Goal: Find specific page/section: Find specific page/section

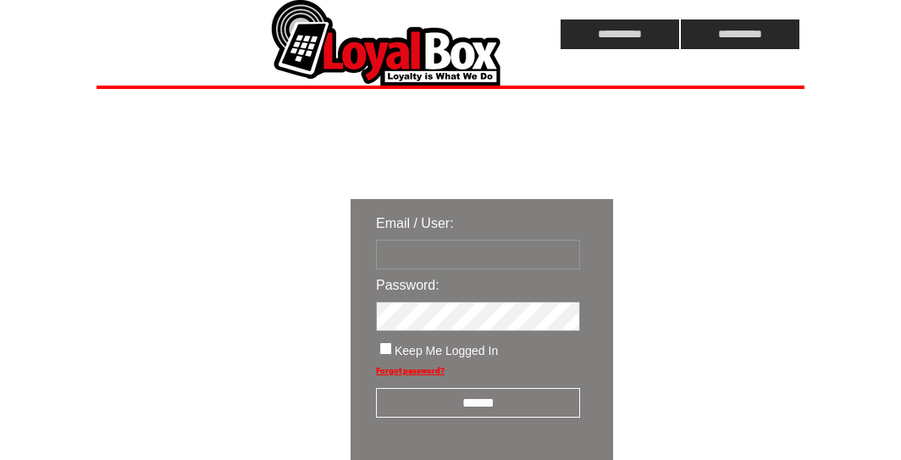
type input "**********"
click at [448, 405] on input "******" at bounding box center [478, 403] width 204 height 30
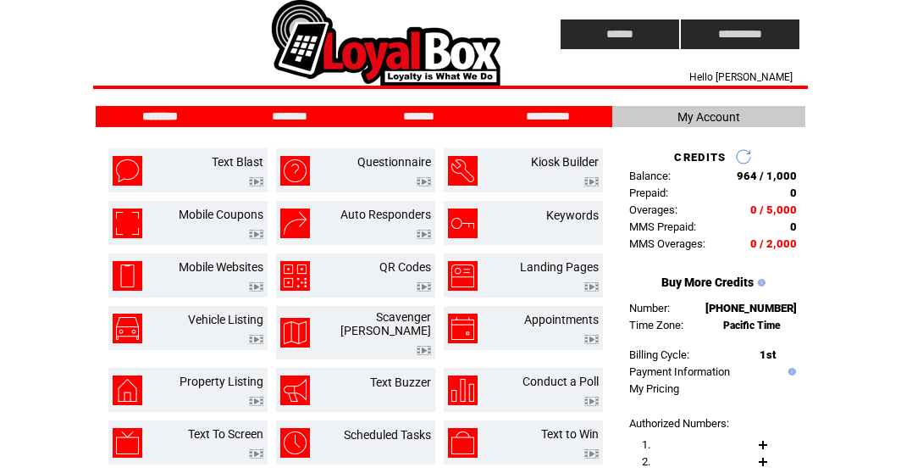
scroll to position [85, 0]
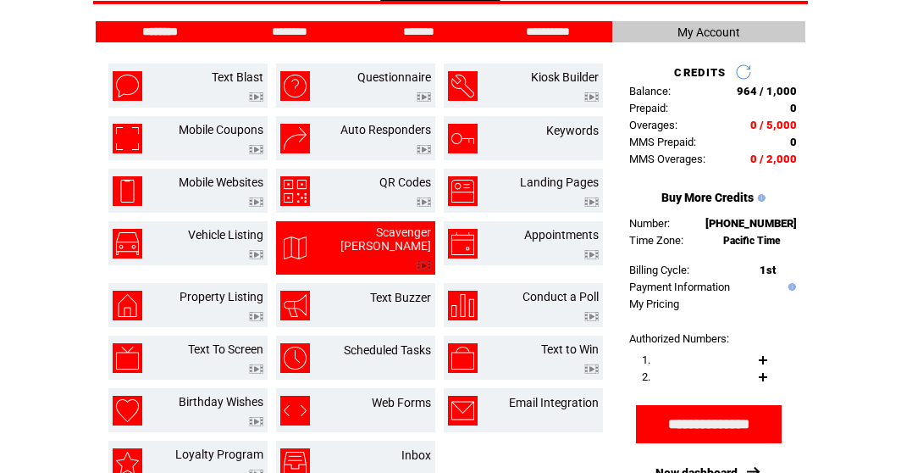
click at [426, 261] on img at bounding box center [424, 265] width 14 height 9
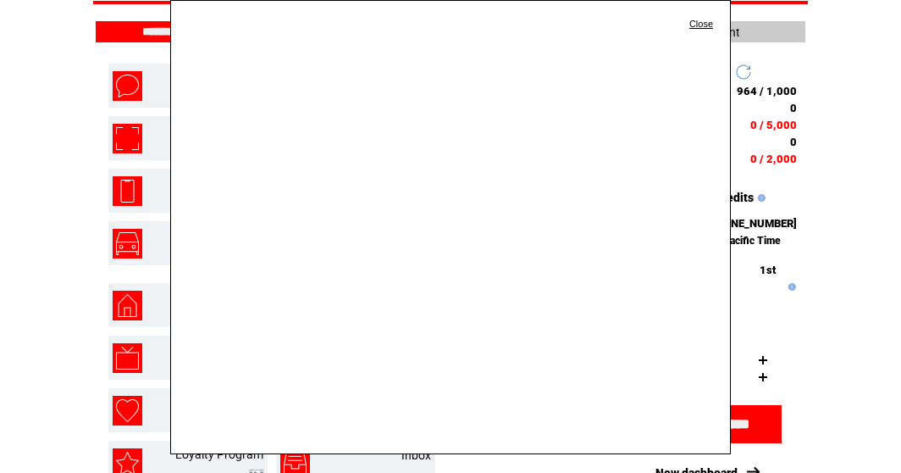
scroll to position [0, 0]
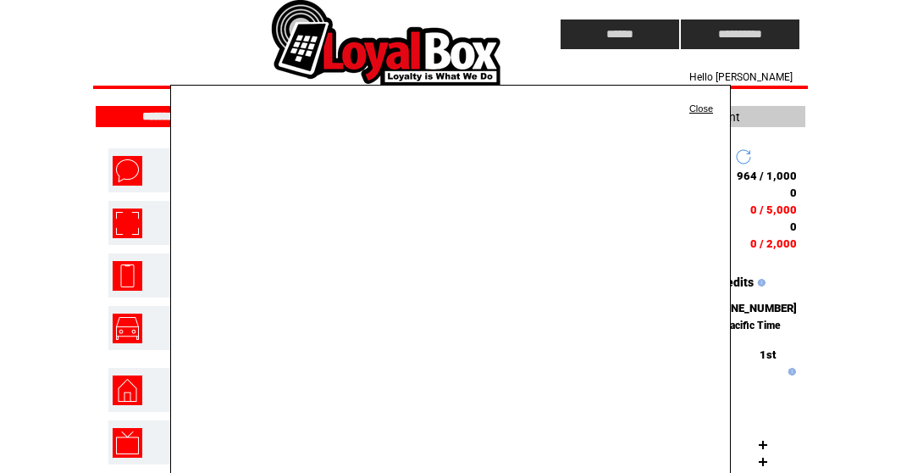
click at [693, 108] on link "Close" at bounding box center [701, 108] width 24 height 10
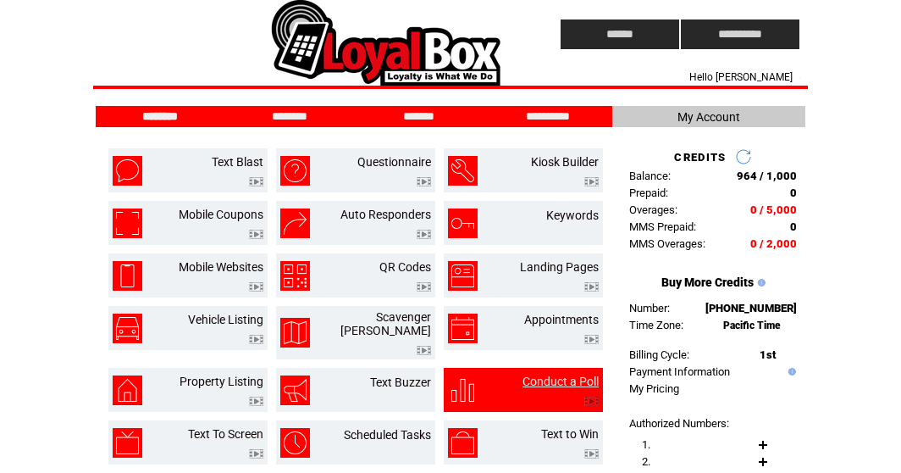
click at [557, 374] on link "Conduct a Poll" at bounding box center [561, 381] width 76 height 14
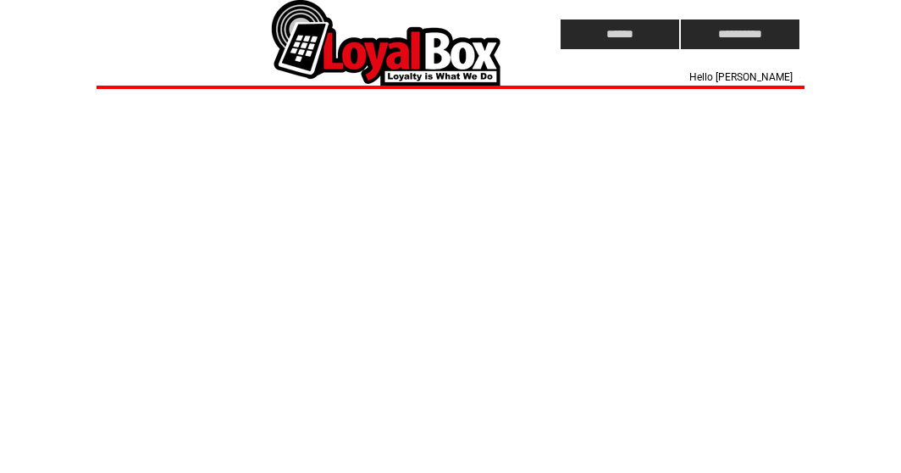
click at [419, 64] on td at bounding box center [297, 34] width 401 height 69
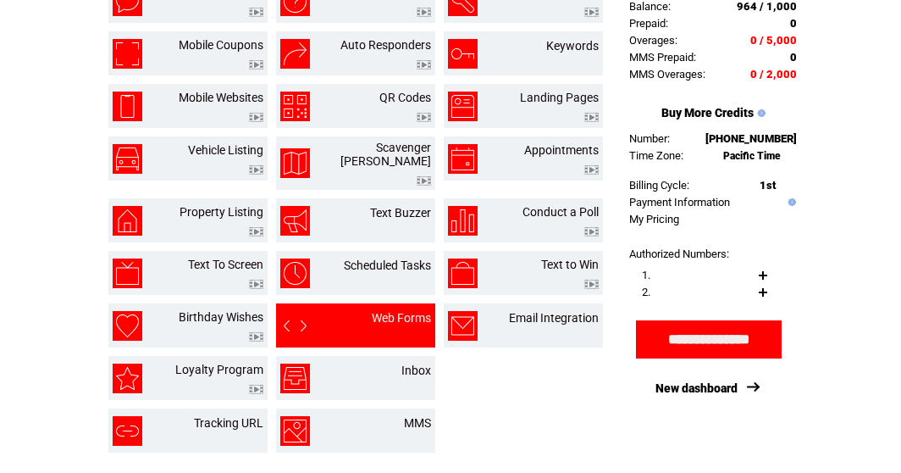
scroll to position [85, 0]
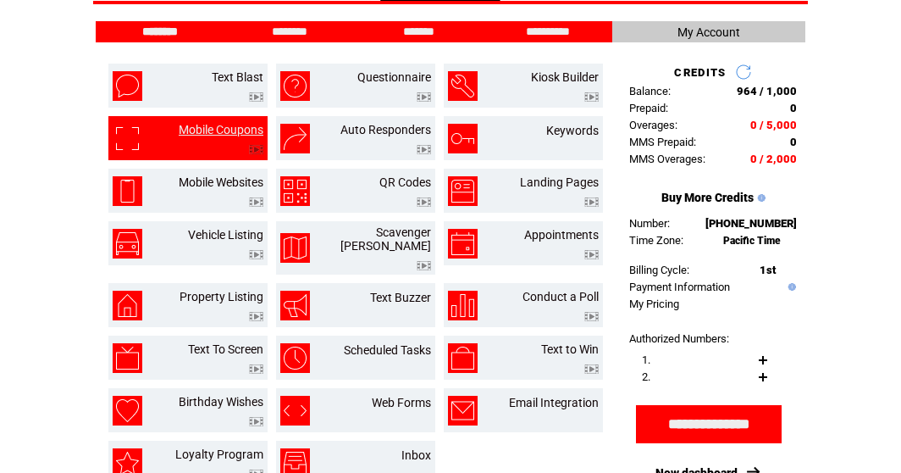
click at [252, 131] on link "Mobile Coupons" at bounding box center [221, 130] width 85 height 14
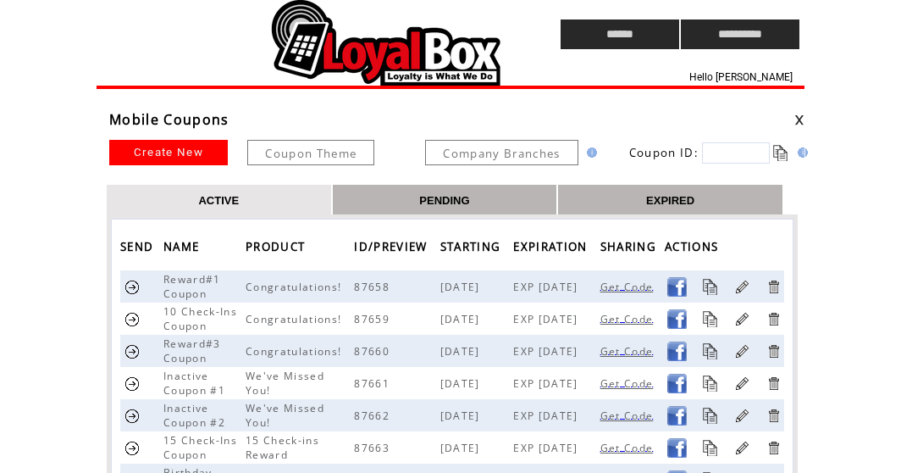
click at [342, 66] on td at bounding box center [297, 34] width 401 height 69
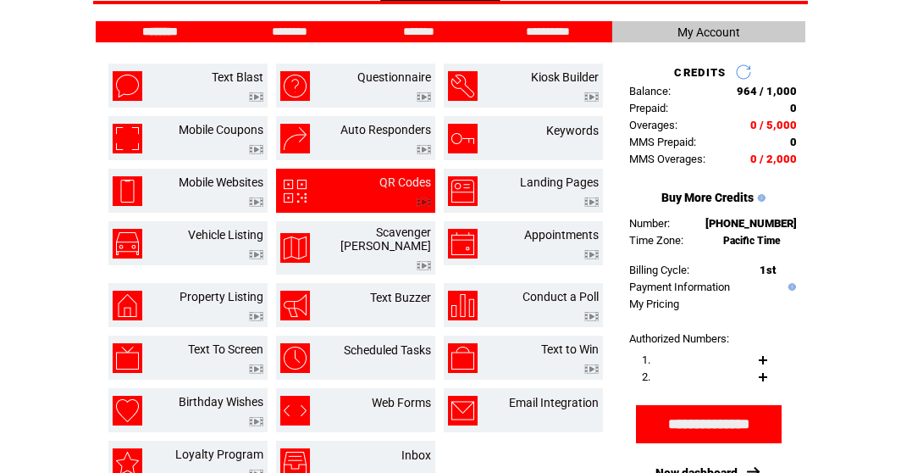
scroll to position [169, 0]
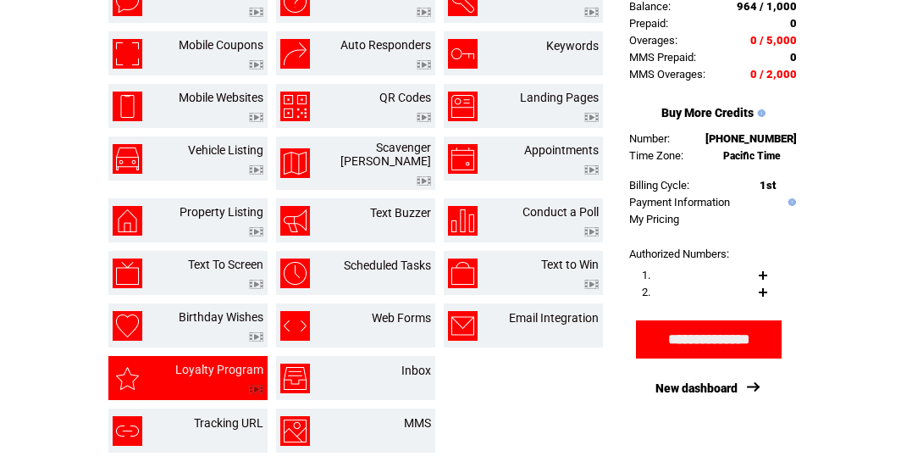
click at [257, 384] on img at bounding box center [256, 388] width 14 height 9
